Goal: Task Accomplishment & Management: Manage account settings

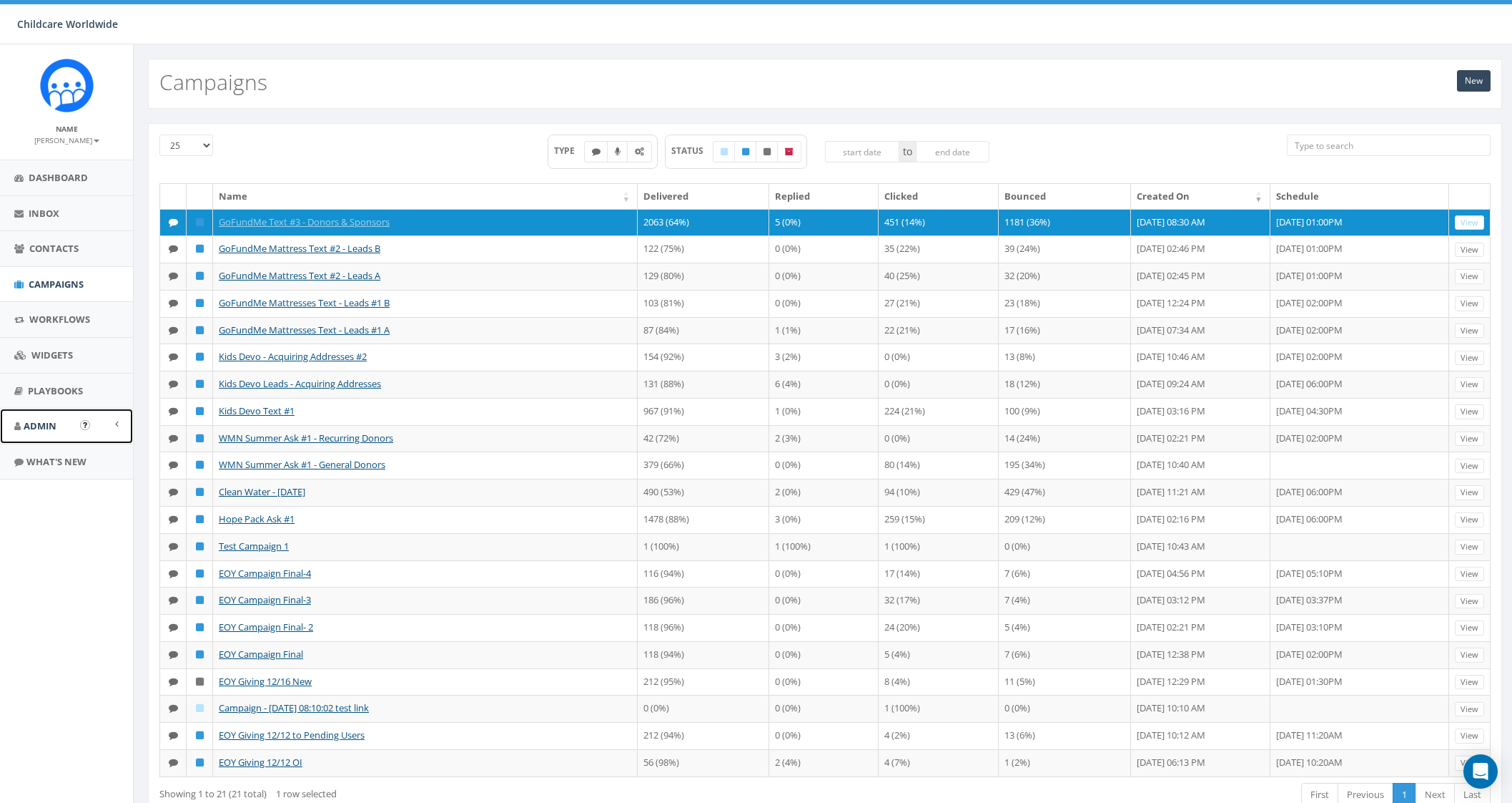
click at [45, 424] on span "Admin" at bounding box center [40, 425] width 33 height 13
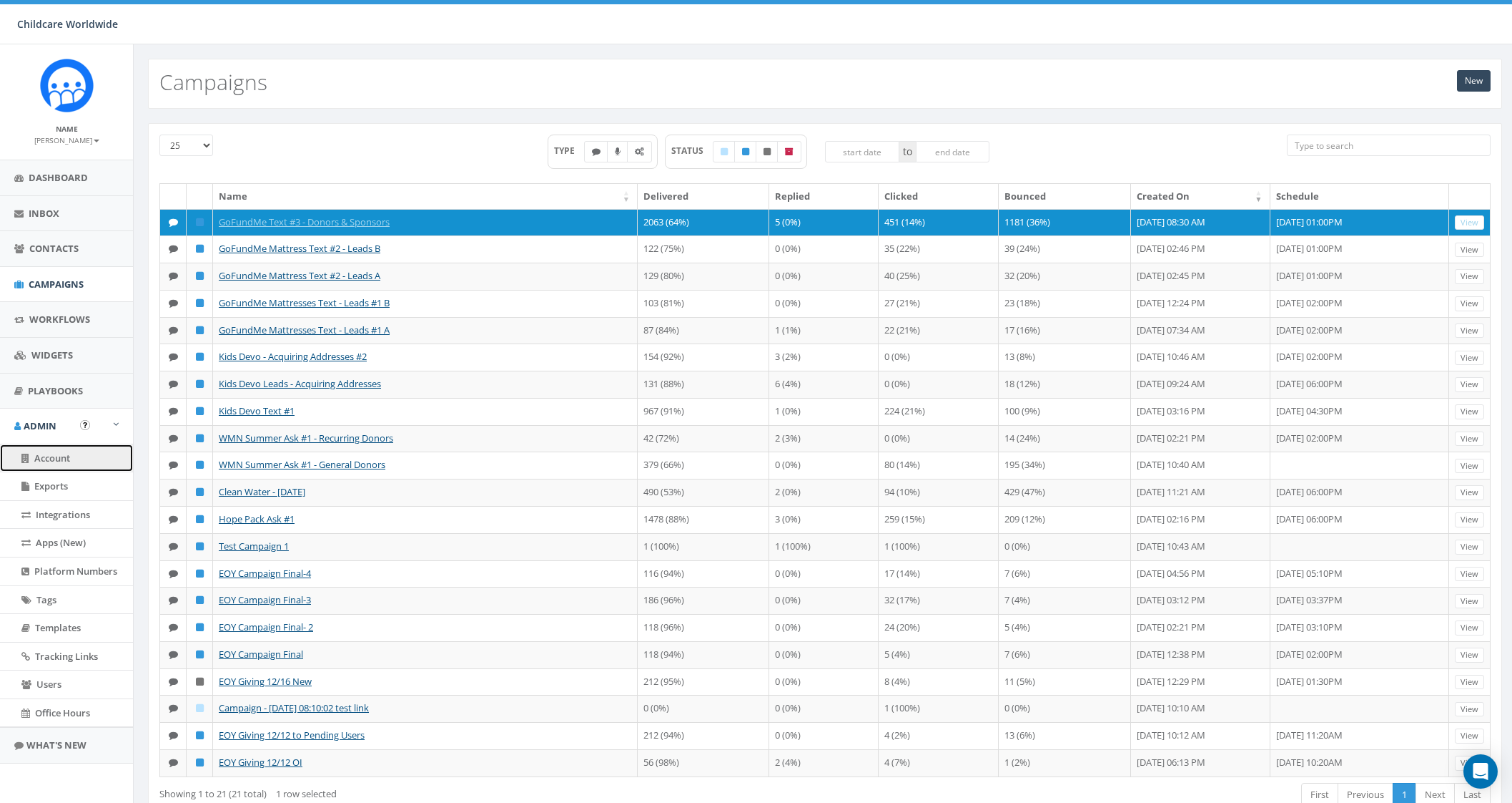
click at [68, 458] on span "Account" at bounding box center [52, 458] width 36 height 13
